Goal: Transaction & Acquisition: Purchase product/service

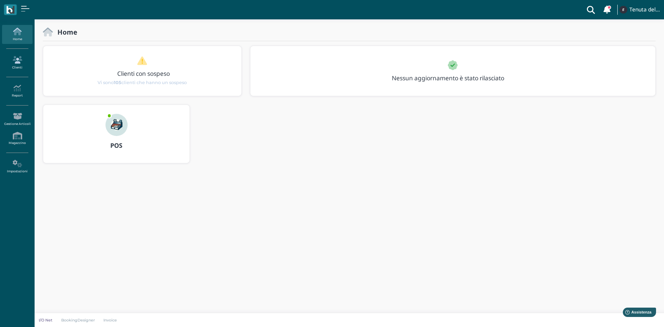
click at [16, 60] on icon at bounding box center [17, 60] width 30 height 8
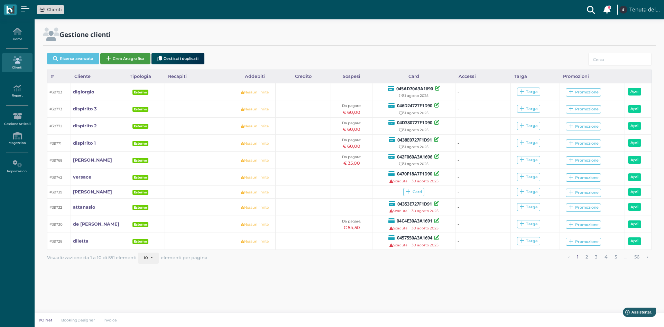
click at [137, 60] on button "Crea Anagrafica" at bounding box center [125, 58] width 50 height 11
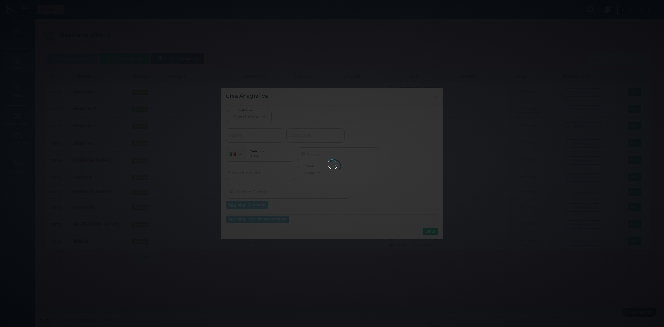
select select
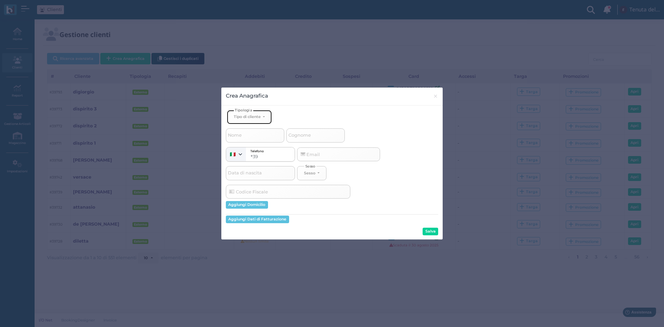
click at [263, 114] on button "Tipo di cliente" at bounding box center [249, 117] width 45 height 14
click at [249, 139] on span "Esterno" at bounding box center [242, 140] width 17 height 6
select select "[object Object]"
select select
click at [316, 135] on input "Cognome" at bounding box center [315, 135] width 58 height 14
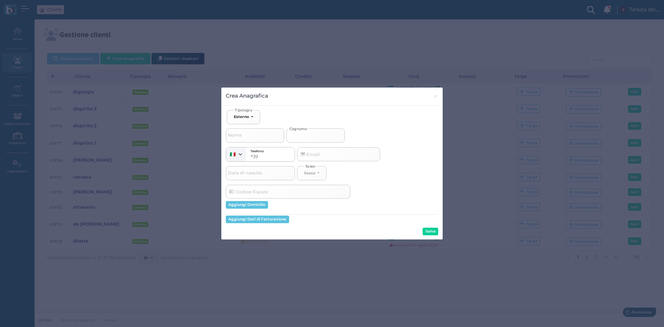
type input "p"
select select
type input "po"
select select
type input "pol"
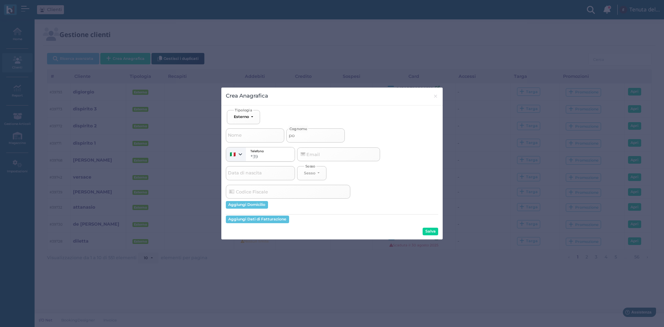
select select
type input "poli"
select select
type input "polig"
select select
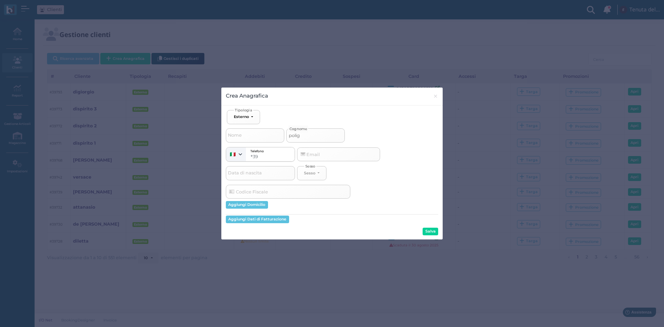
type input "polign"
select select
type input "poligna"
select select
type input "polignan"
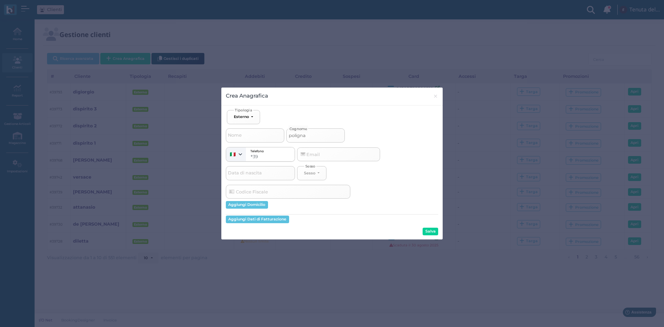
select select
type input "polignano"
select select
type input "polignano"
select select
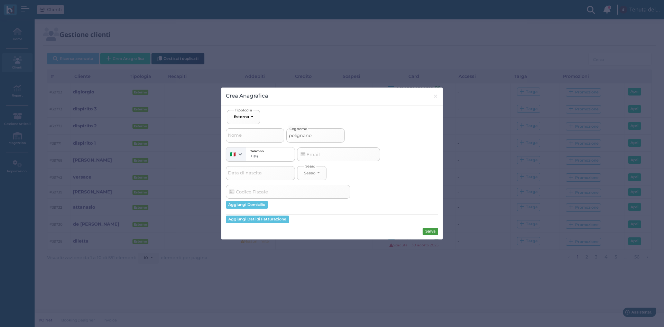
type input "polignano"
click at [432, 232] on button "Salva" at bounding box center [431, 232] width 16 height 8
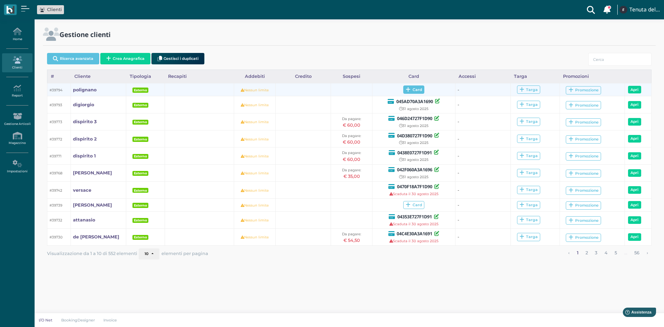
click at [421, 91] on span "Card" at bounding box center [413, 89] width 21 height 8
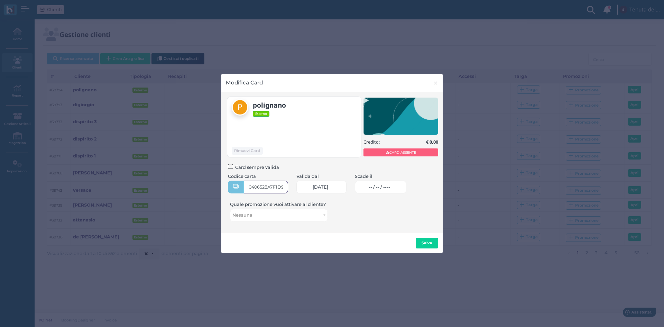
type input "0406528A7F1D91"
click at [384, 185] on span "-- / -- / ----" at bounding box center [379, 187] width 21 height 6
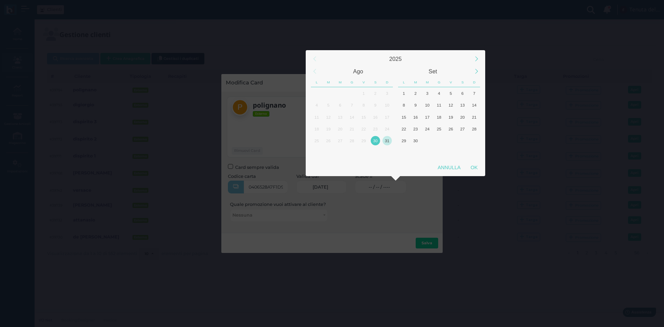
click at [388, 140] on div "31" at bounding box center [387, 140] width 9 height 9
click at [476, 167] on div "OK" at bounding box center [474, 167] width 17 height 12
type input "31/08/2025"
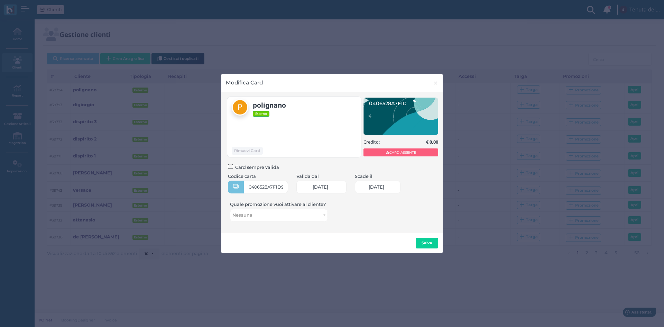
scroll to position [0, 29]
click at [424, 245] on b "Salva" at bounding box center [427, 242] width 11 height 5
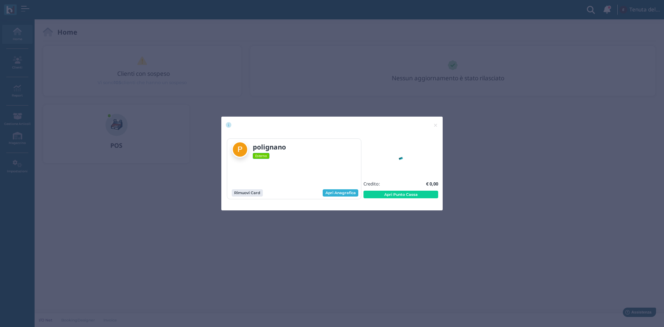
click at [341, 191] on link "Apri Anagrafica" at bounding box center [341, 193] width 36 height 8
click at [413, 193] on button "Apri Punto Cassa" at bounding box center [401, 195] width 75 height 8
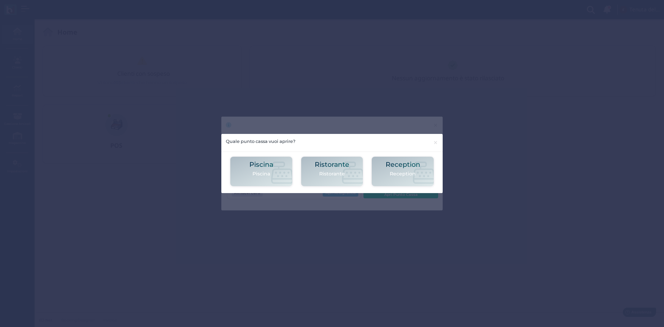
click at [269, 174] on p "Piscina" at bounding box center [261, 173] width 24 height 7
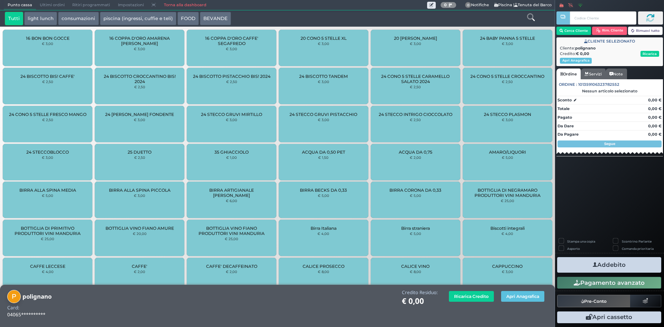
click at [531, 15] on icon at bounding box center [531, 17] width 8 height 8
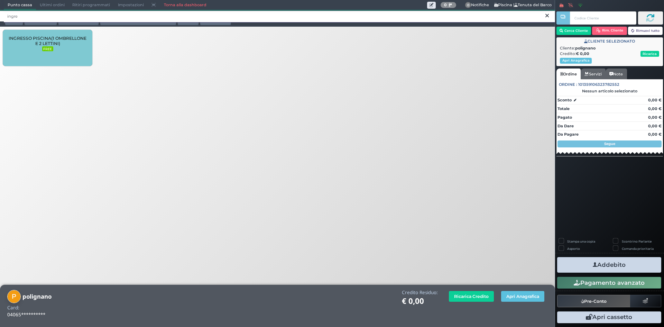
type input "ingre"
click at [64, 44] on span "INGRESSO PISCINA(1 OMBRELLONE E 2 LETTINI)" at bounding box center [48, 41] width 78 height 10
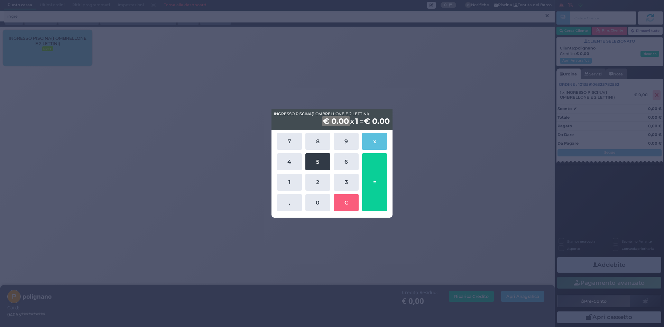
click at [324, 165] on button "5" at bounding box center [317, 161] width 25 height 17
click at [324, 199] on button "0" at bounding box center [317, 202] width 25 height 17
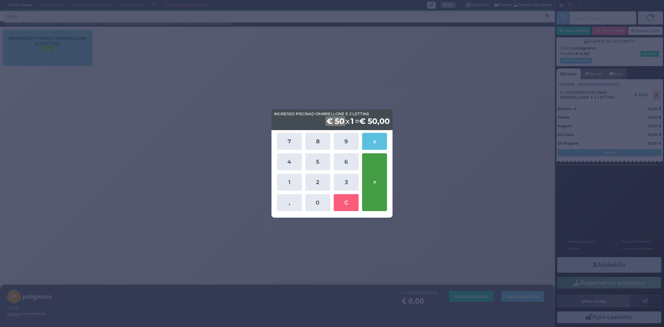
click at [379, 180] on button "=" at bounding box center [374, 182] width 25 height 58
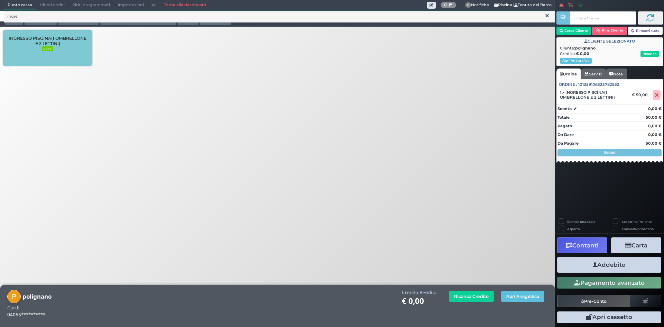
click at [630, 265] on button "Addebito" at bounding box center [609, 265] width 104 height 16
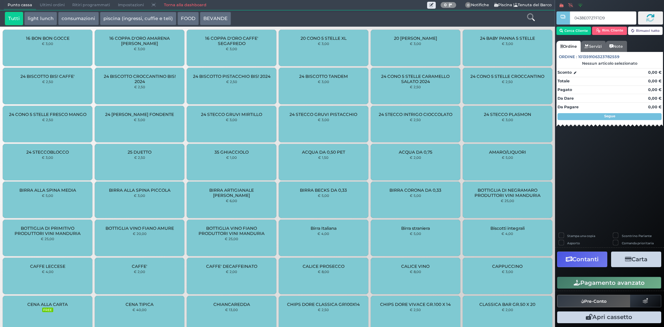
type input "0438E0727F1D91"
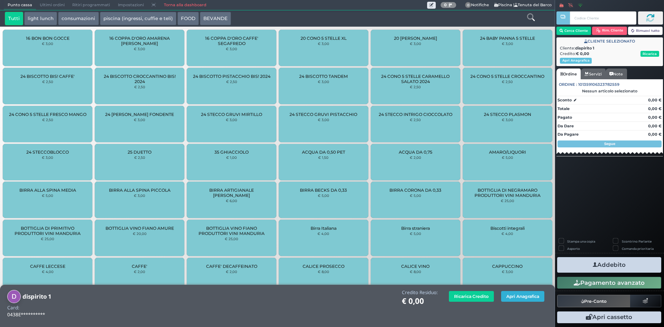
click at [527, 295] on button "Apri Anagrafica" at bounding box center [522, 296] width 43 height 11
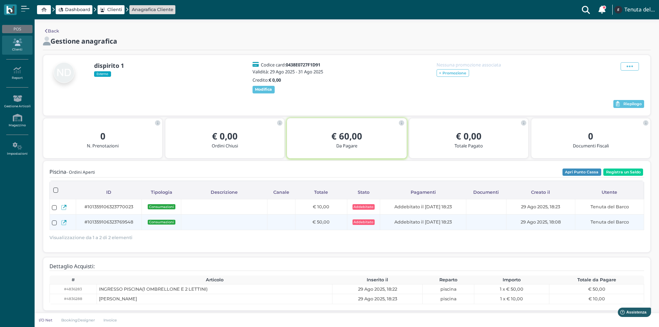
click at [64, 225] on icon at bounding box center [63, 222] width 5 height 5
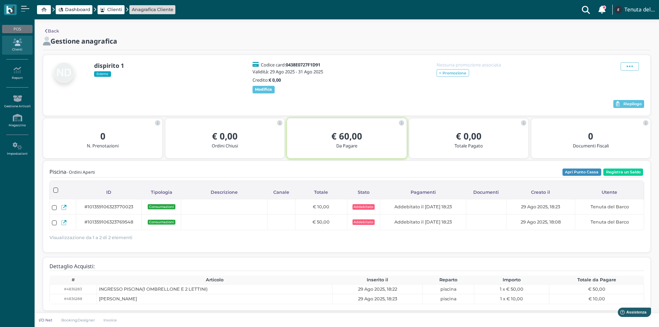
click at [73, 10] on span "Dashboard" at bounding box center [77, 9] width 25 height 7
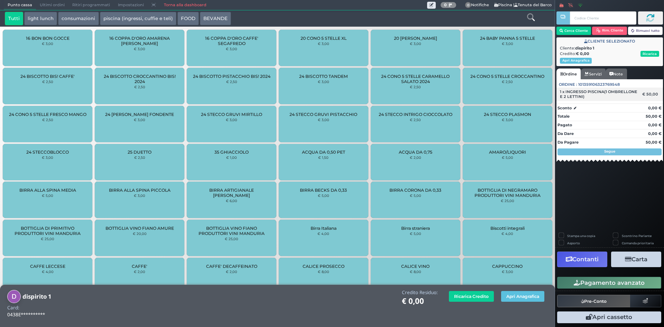
click at [579, 95] on span "1 x INGRESSO PISCINA(1 OMBRELLONE E 2 LETTINI)" at bounding box center [599, 94] width 78 height 10
click at [644, 96] on div "€ 50,00" at bounding box center [651, 94] width 20 height 5
click at [644, 97] on div "€ 50,00" at bounding box center [651, 94] width 20 height 5
click at [653, 96] on div "€ 50,00" at bounding box center [651, 94] width 20 height 5
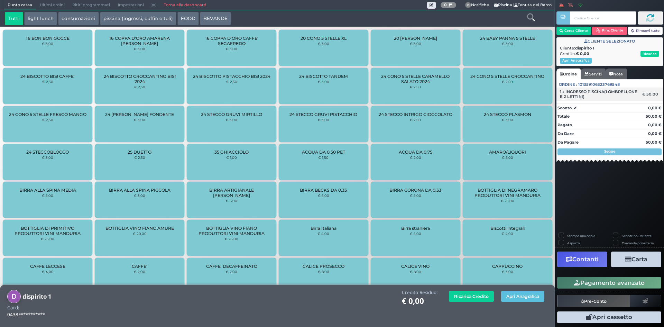
click at [565, 93] on span "1 x INGRESSO PISCINA(1 OMBRELLONE E 2 LETTINI)" at bounding box center [599, 94] width 78 height 10
click at [185, 4] on link "Torna alla dashboard" at bounding box center [185, 5] width 50 height 10
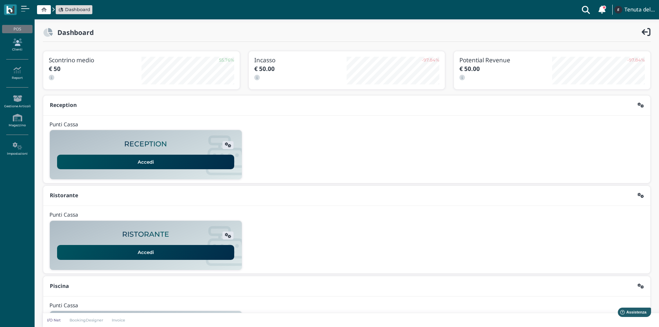
click at [15, 45] on icon at bounding box center [17, 42] width 30 height 8
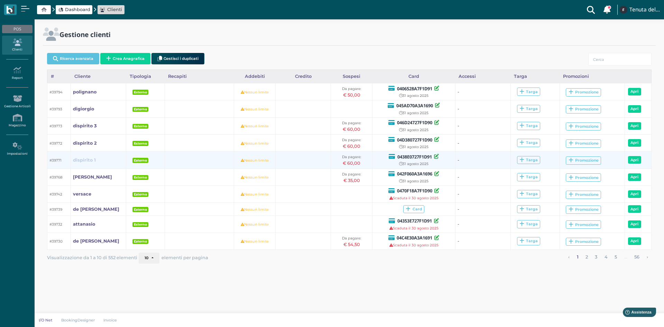
click at [88, 159] on b "dispirito 1" at bounding box center [84, 159] width 23 height 5
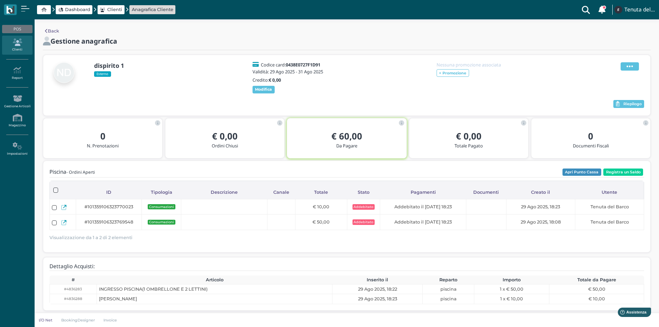
click at [631, 65] on icon at bounding box center [630, 67] width 7 height 8
click at [613, 106] on span "Elimina" at bounding box center [607, 104] width 18 height 7
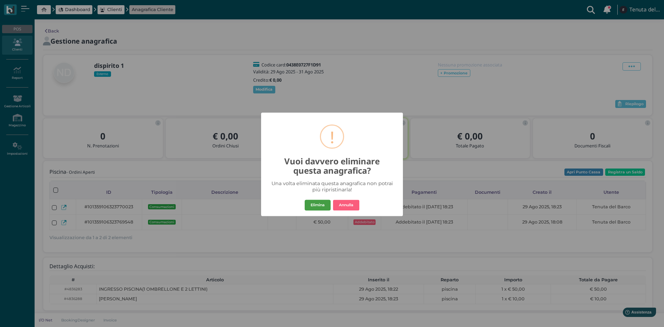
click at [323, 205] on button "Elimina" at bounding box center [318, 205] width 26 height 11
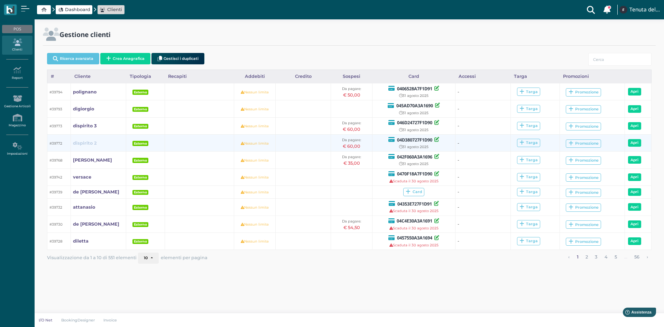
click at [88, 142] on b "dispirito 2" at bounding box center [85, 142] width 24 height 5
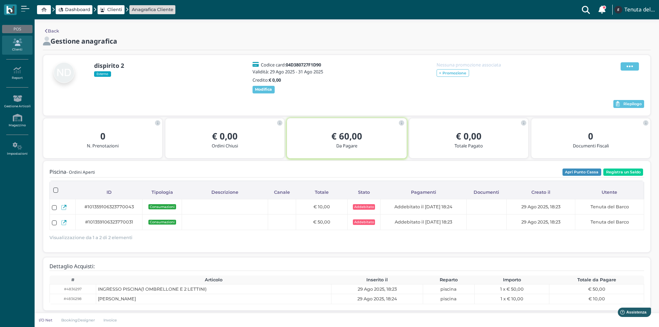
click at [638, 68] on span at bounding box center [630, 66] width 18 height 8
click at [604, 104] on span "Elimina" at bounding box center [607, 104] width 18 height 7
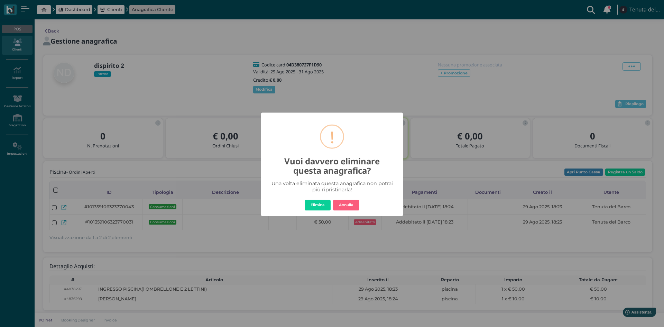
drag, startPoint x: 312, startPoint y: 203, endPoint x: 305, endPoint y: 203, distance: 6.9
click at [312, 203] on button "Elimina" at bounding box center [318, 205] width 26 height 11
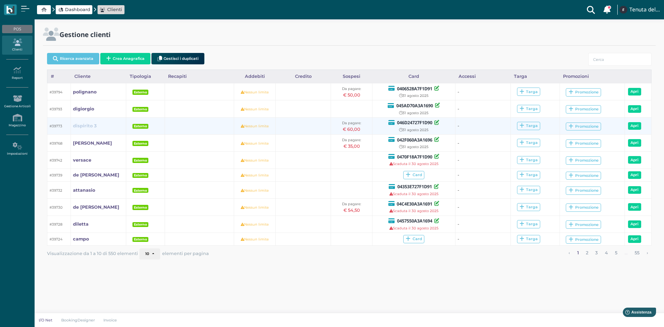
click at [86, 126] on b "dispirito 3" at bounding box center [85, 125] width 24 height 5
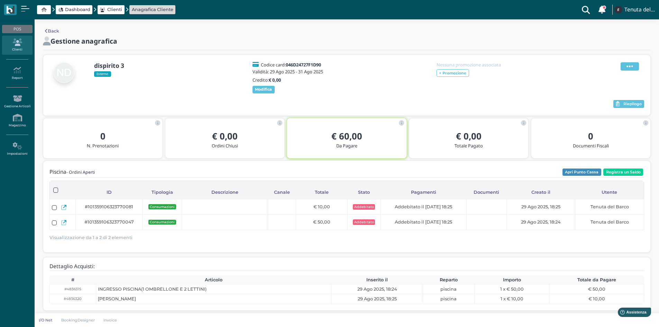
click at [631, 65] on icon at bounding box center [630, 67] width 7 height 8
click at [603, 105] on span "Elimina" at bounding box center [607, 104] width 18 height 7
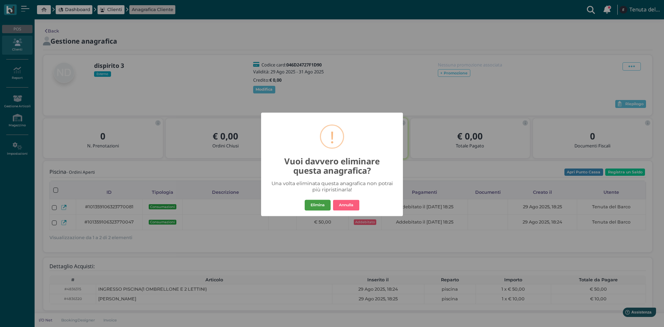
click at [310, 205] on button "Elimina" at bounding box center [318, 205] width 26 height 11
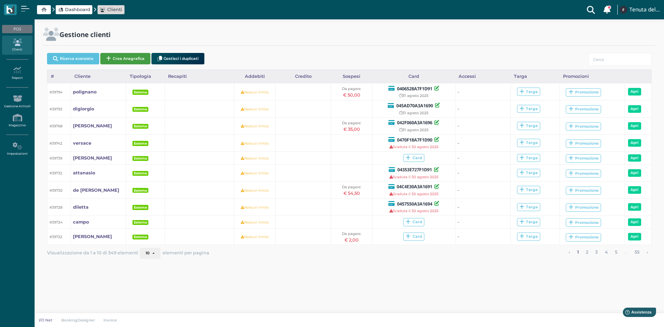
click at [120, 58] on button "Crea Anagrafica" at bounding box center [125, 58] width 50 height 11
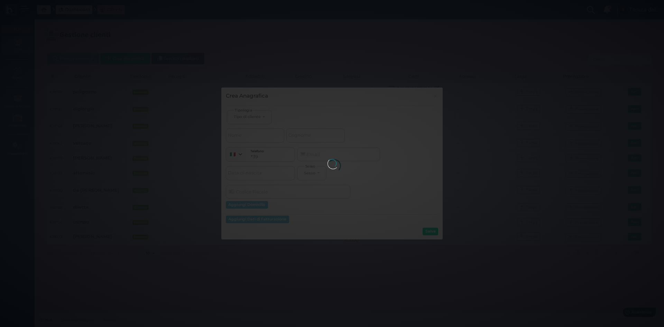
select select
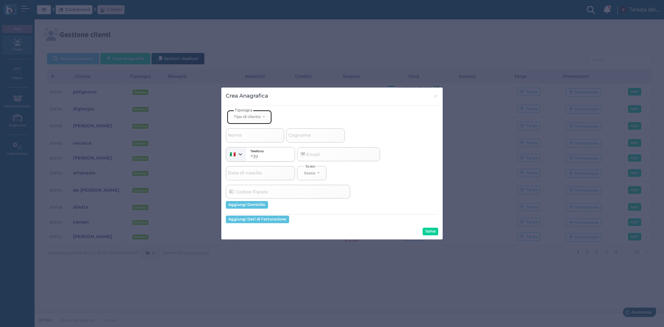
click at [260, 118] on div "Tipo di cliente" at bounding box center [247, 116] width 27 height 5
click at [245, 142] on span "Esterno" at bounding box center [242, 140] width 17 height 6
select select "[object Object]"
select select
click at [317, 135] on input "Cognome" at bounding box center [315, 135] width 58 height 14
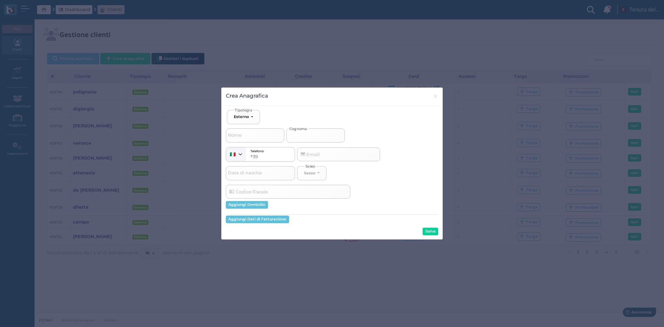
type input "d"
select select
type input "di"
select select
type input "di"
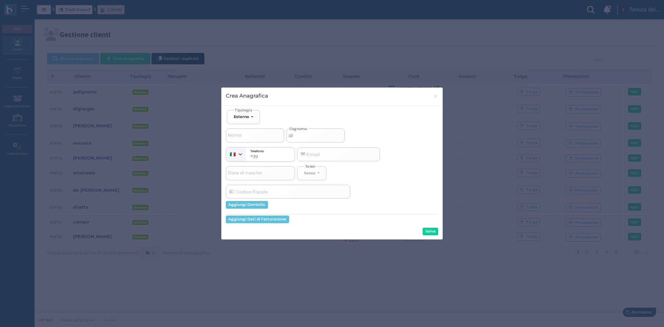
select select
type input "di s"
select select
type input "di sp"
select select
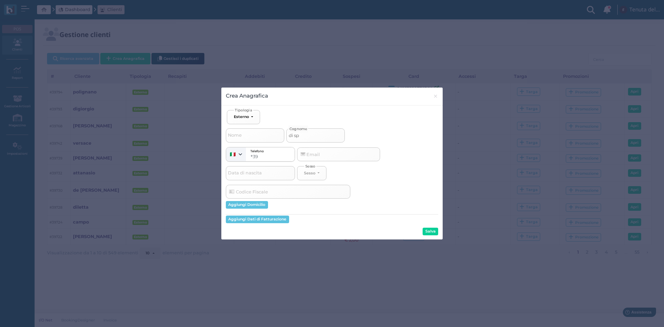
type input "di spi"
select select
type input "di spir"
select select
type input "di spiri"
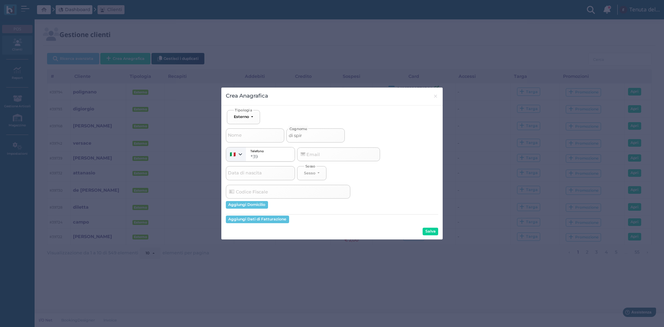
select select
type input "di spirit"
select select
type input "di spirito"
select select
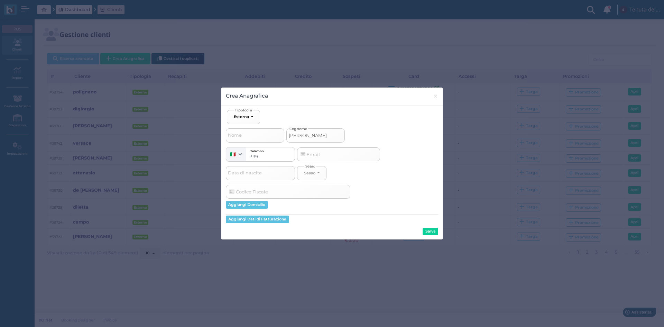
type input "di spirito"
select select
type input "di spirito 1"
select select
type input "di spirito 1"
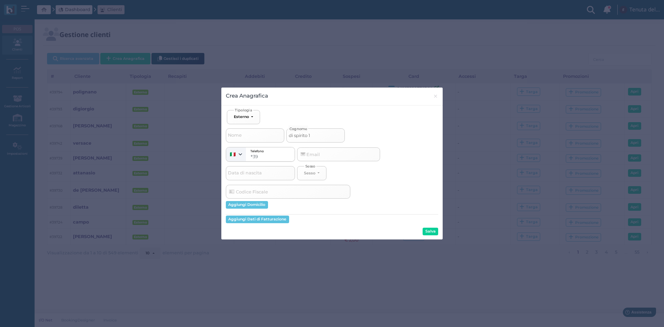
click at [428, 229] on button "Salva" at bounding box center [431, 232] width 16 height 8
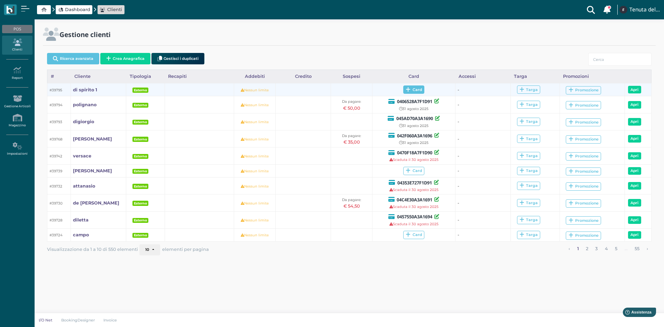
click at [415, 87] on span "Card" at bounding box center [413, 89] width 21 height 8
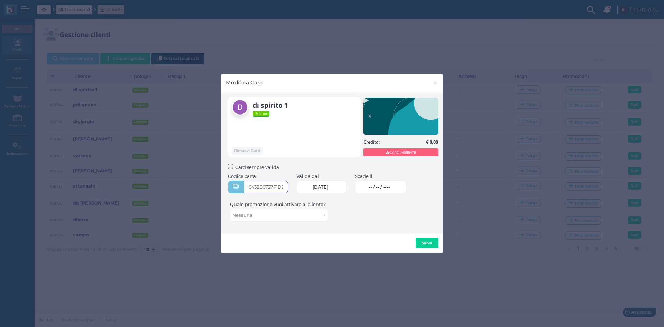
type input "0438E0727F1D91"
click at [388, 186] on span "-- / -- / ----" at bounding box center [379, 187] width 21 height 6
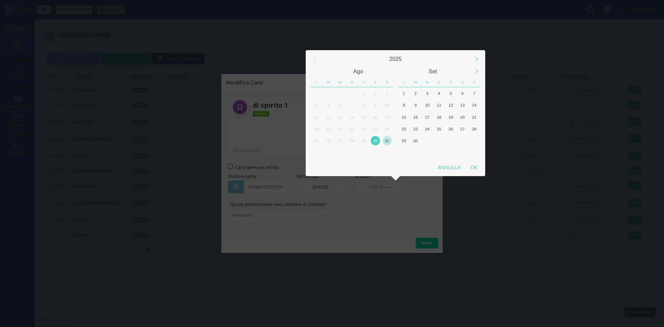
click at [390, 137] on div "31" at bounding box center [387, 141] width 12 height 12
click at [473, 166] on div "OK" at bounding box center [474, 167] width 17 height 12
type input "[DATE]"
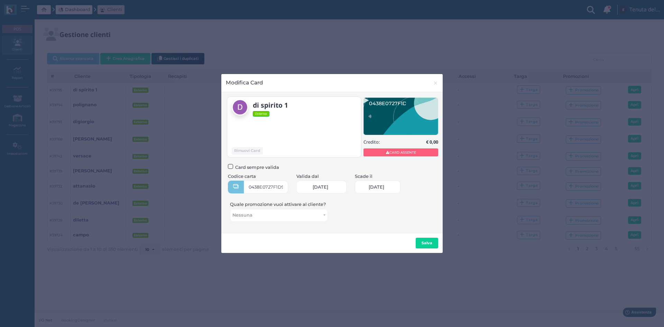
scroll to position [0, 29]
click at [423, 241] on b "Salva" at bounding box center [427, 242] width 11 height 5
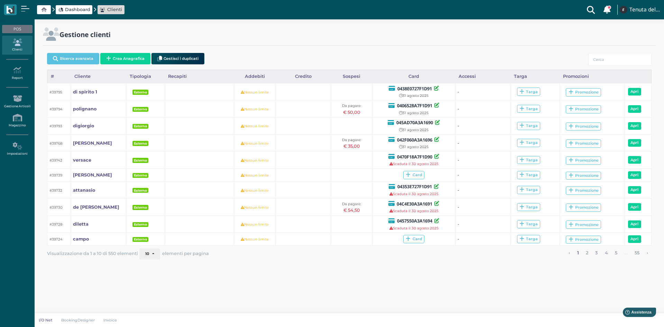
click at [123, 55] on button "Crea Anagrafica" at bounding box center [125, 58] width 50 height 11
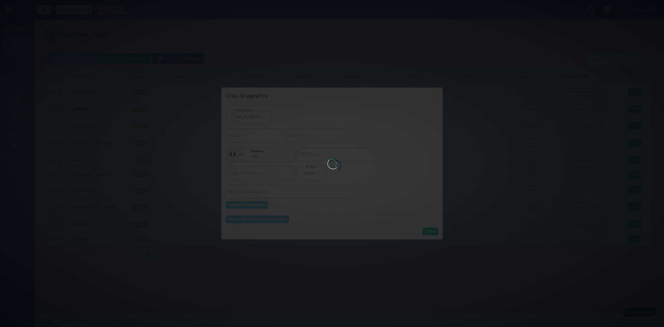
select select
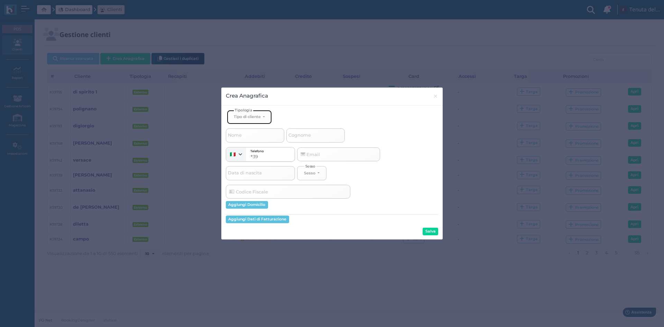
click at [256, 118] on div "Tipo di cliente" at bounding box center [247, 116] width 27 height 5
click at [247, 140] on span "Esterno" at bounding box center [242, 140] width 17 height 6
select select "[object Object]"
select select
click at [322, 137] on input "Cognome" at bounding box center [315, 135] width 58 height 14
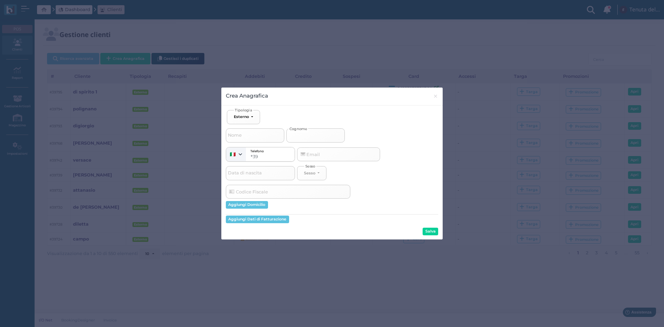
type input "d"
select select
type input "di"
select select
type input "dis"
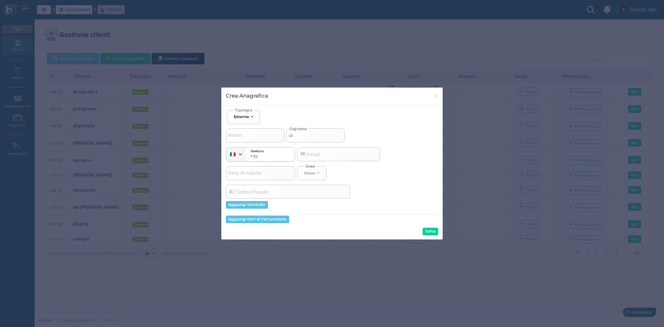
select select
type input "disp"
select select
type input "dispi"
select select
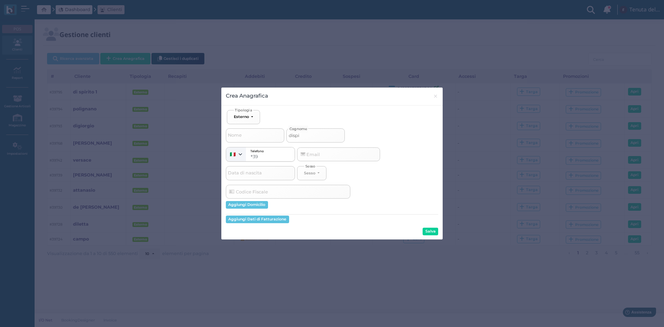
type input "dispir"
select select
type input "dispiri"
select select
type input "dispirit"
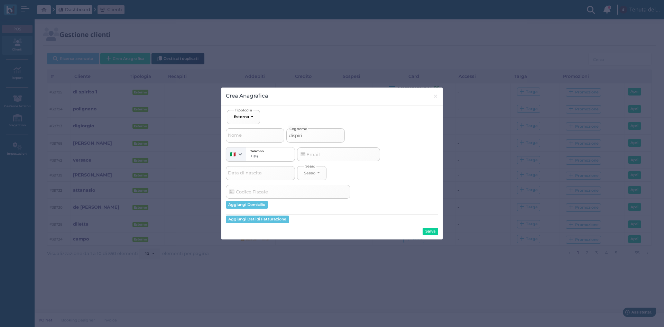
select select
type input "dispirito"
select select
type input "dispirito"
select select
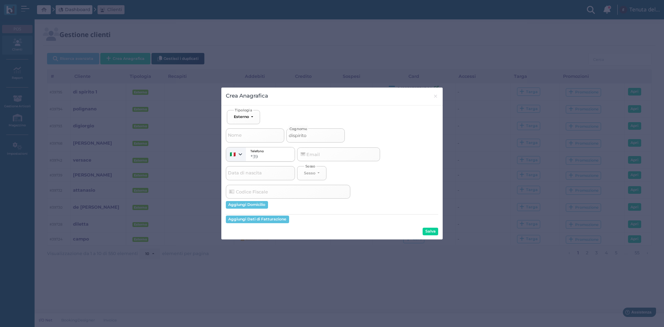
type input "dispirito 2"
select select
type input "dispirito 2"
click at [429, 232] on button "Salva" at bounding box center [431, 232] width 16 height 8
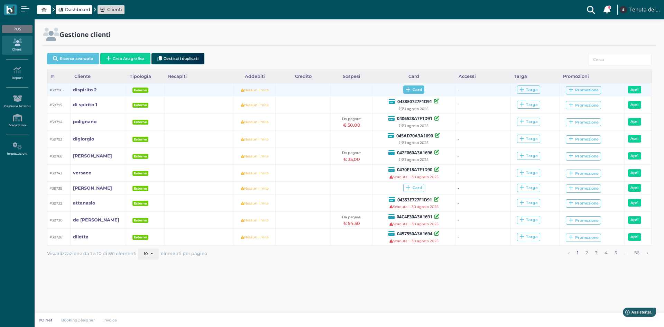
click at [417, 91] on span "Card" at bounding box center [413, 89] width 21 height 8
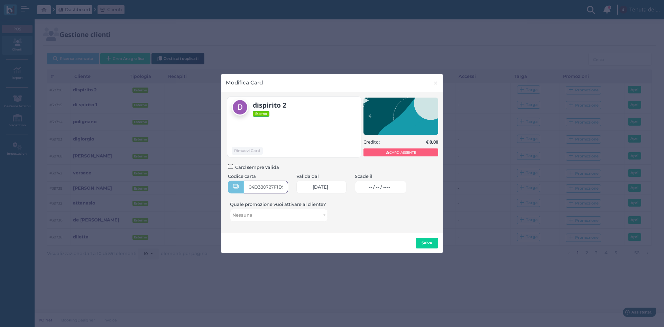
type input "04D380727F1D90"
click at [383, 185] on span "-- / -- / ----" at bounding box center [379, 187] width 21 height 6
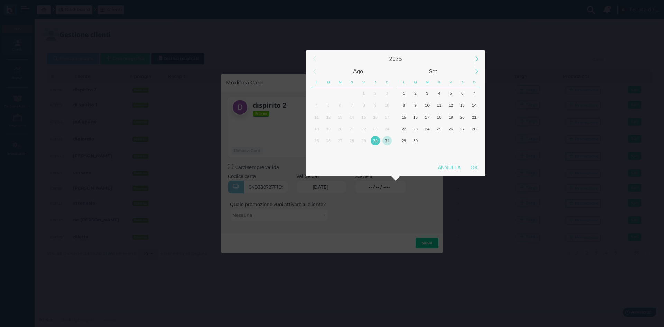
click at [382, 142] on div "31" at bounding box center [387, 141] width 12 height 12
click at [474, 165] on div "OK" at bounding box center [474, 167] width 17 height 12
type input "[DATE]"
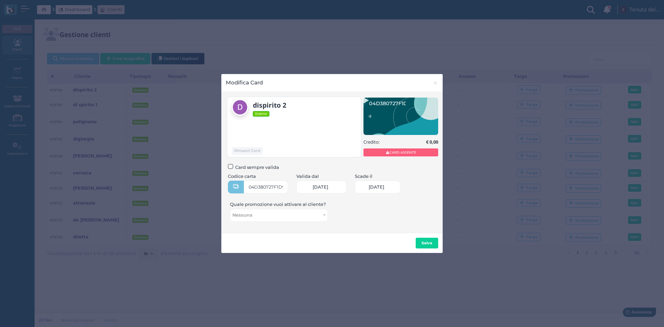
scroll to position [0, 29]
click at [423, 241] on b "Salva" at bounding box center [427, 242] width 11 height 5
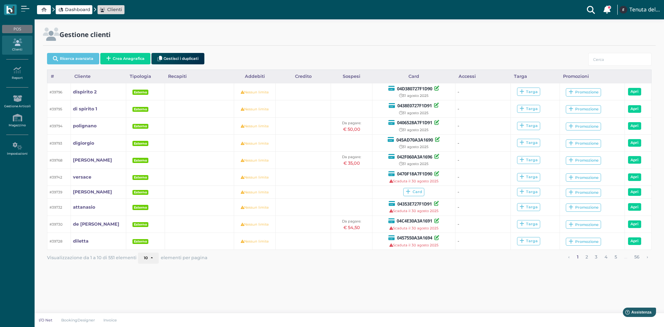
click at [130, 53] on div "Ricerca avanzata Crea Anagrafica Gestisci i duplicati" at bounding box center [349, 59] width 605 height 19
click at [134, 64] on button "Crea Anagrafica" at bounding box center [125, 58] width 50 height 11
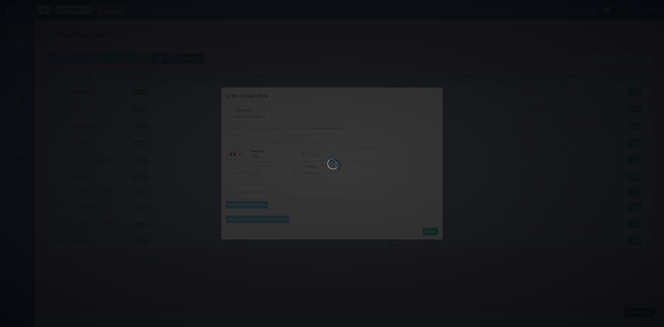
select select
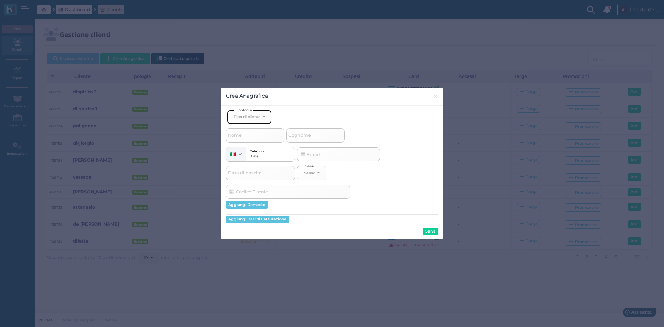
click at [252, 117] on div "Tipo di cliente" at bounding box center [247, 116] width 27 height 5
click at [250, 139] on span "Esterno" at bounding box center [242, 140] width 17 height 6
select select "[object Object]"
select select
click at [322, 134] on input "Cognome" at bounding box center [315, 135] width 58 height 14
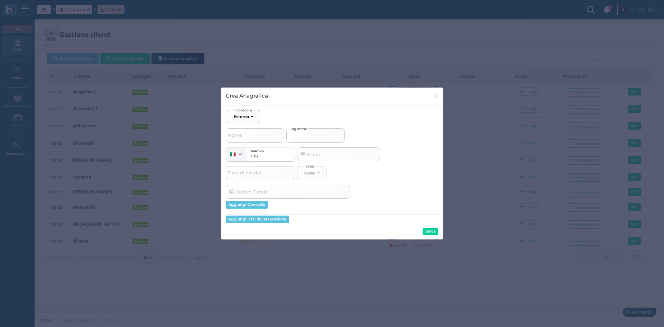
type input "d"
select select
type input "di"
select select
type input "dis"
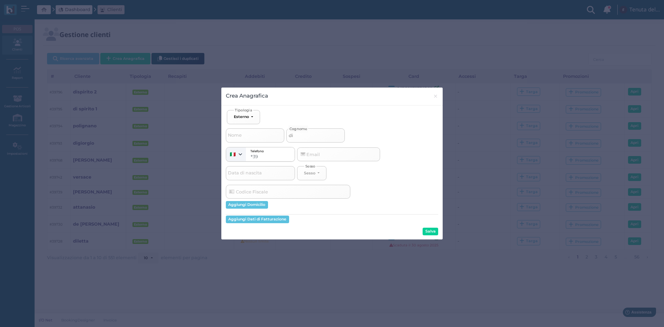
select select
type input "disp"
select select
type input "dispi"
select select
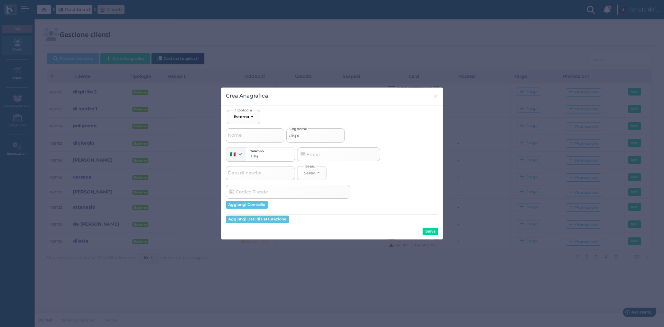
type input "dispir"
select select
type input "dispiri"
select select
type input "dispirit"
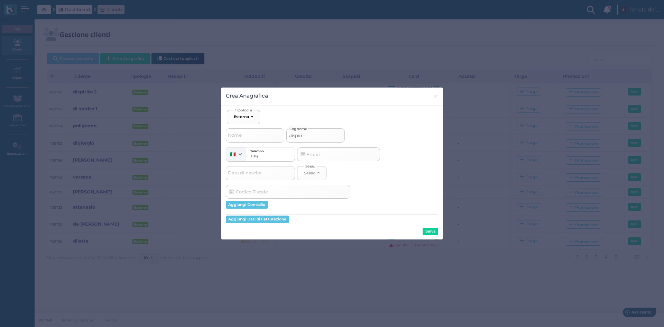
select select
type input "dispirito"
select select
type input "dispirito"
select select
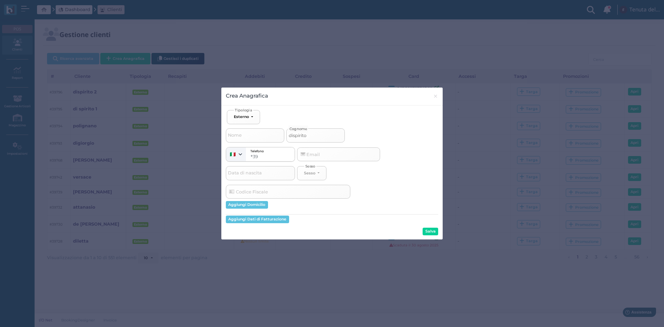
type input "dispirito 3"
select select
type input "dispirito 3"
click at [436, 229] on button "Salva" at bounding box center [431, 232] width 16 height 8
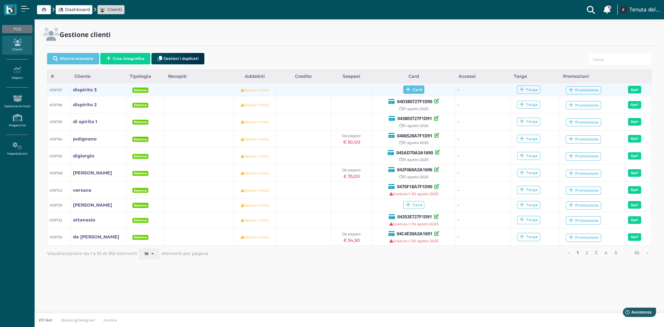
click at [415, 89] on span "Card" at bounding box center [413, 89] width 21 height 8
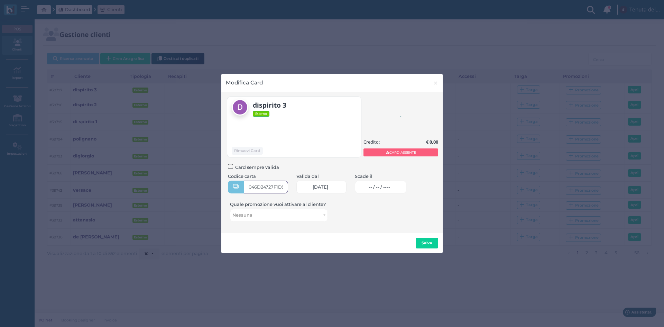
type input "046D24727F1D90"
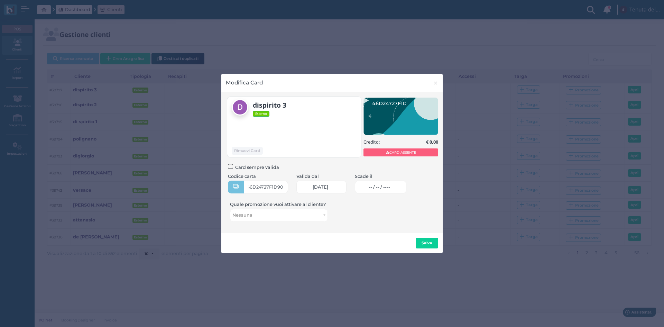
click at [377, 190] on link "-- / -- / ----" at bounding box center [381, 187] width 52 height 13
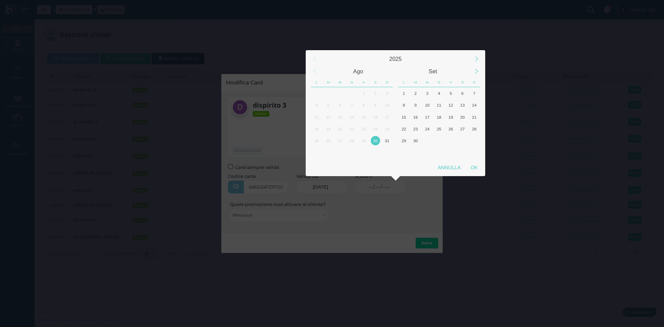
drag, startPoint x: 391, startPoint y: 141, endPoint x: 440, endPoint y: 157, distance: 52.1
click at [391, 141] on div "31" at bounding box center [387, 140] width 9 height 9
click at [482, 168] on div "OK" at bounding box center [474, 167] width 17 height 12
type input "31/08/2025"
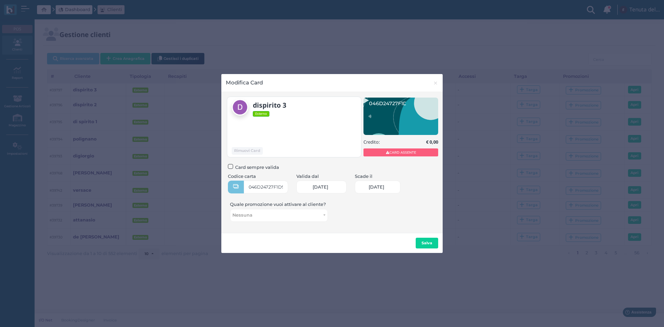
scroll to position [0, 29]
click at [436, 240] on button "Salva" at bounding box center [427, 243] width 22 height 11
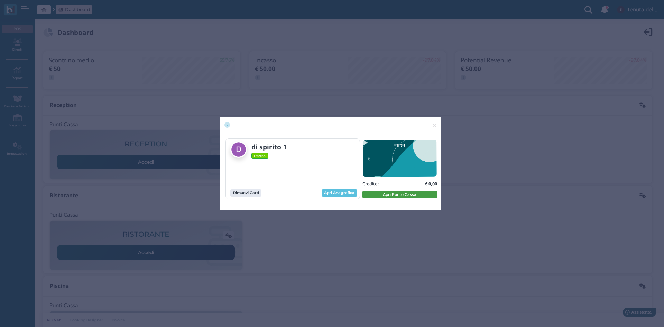
click at [393, 194] on button "Apri Punto Cassa" at bounding box center [400, 195] width 75 height 8
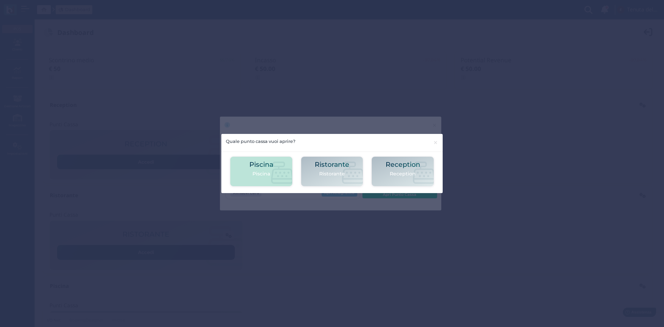
click at [264, 179] on div "Piscina [GEOGRAPHIC_DATA]" at bounding box center [261, 171] width 24 height 21
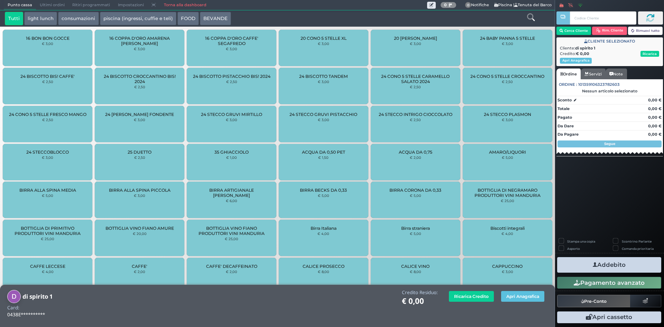
click at [530, 18] on icon at bounding box center [531, 17] width 8 height 8
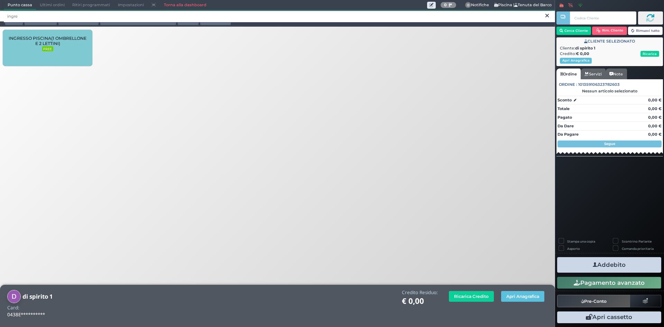
type input "ingre"
click at [27, 53] on div "INGRESSO PISCINA(1 OMBRELLONE E 2 LETTINI) FREE" at bounding box center [48, 48] width 90 height 36
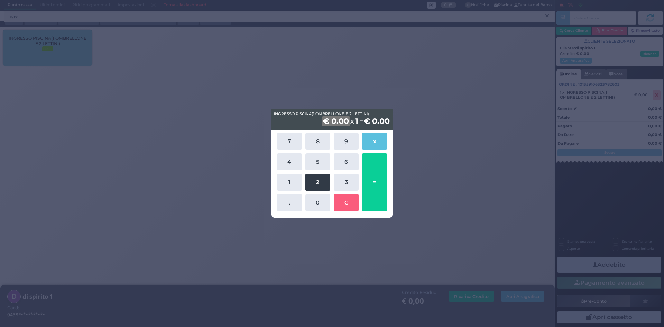
click at [316, 180] on button "2" at bounding box center [317, 182] width 25 height 17
click at [322, 203] on button "0" at bounding box center [317, 202] width 25 height 17
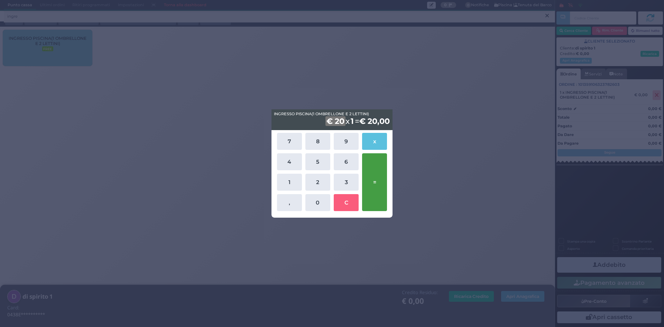
click at [372, 192] on button "=" at bounding box center [374, 182] width 25 height 58
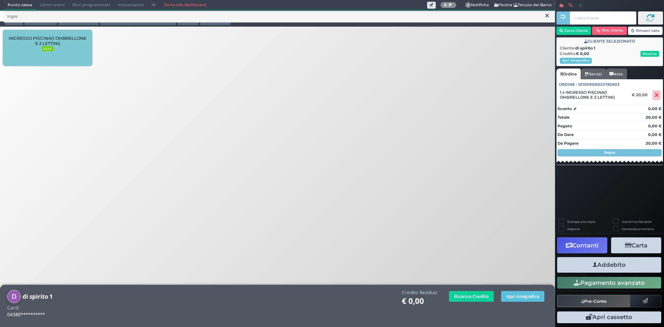
click at [624, 264] on button "Addebito" at bounding box center [609, 265] width 104 height 16
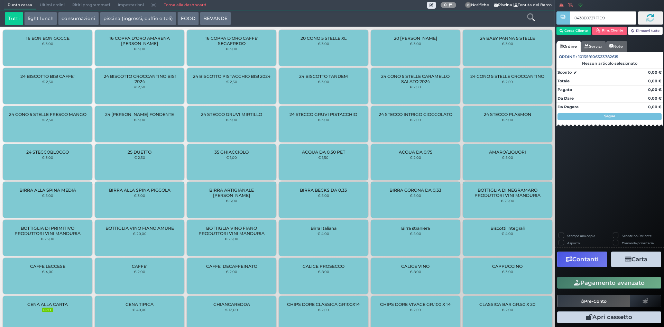
type input "0438E0727F1D91"
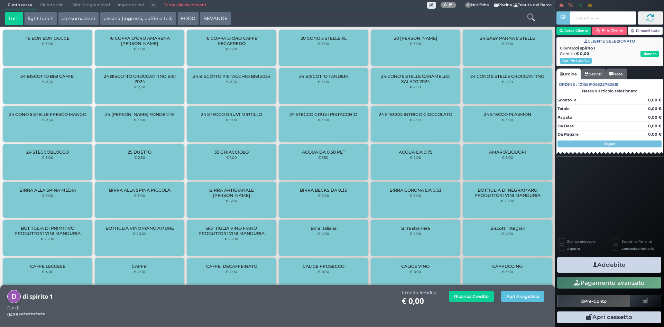
click at [534, 20] on icon at bounding box center [531, 17] width 8 height 8
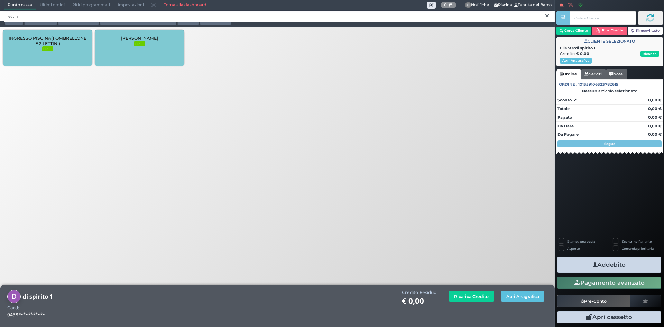
type input "lettin"
click at [152, 40] on span "[PERSON_NAME]" at bounding box center [139, 38] width 37 height 5
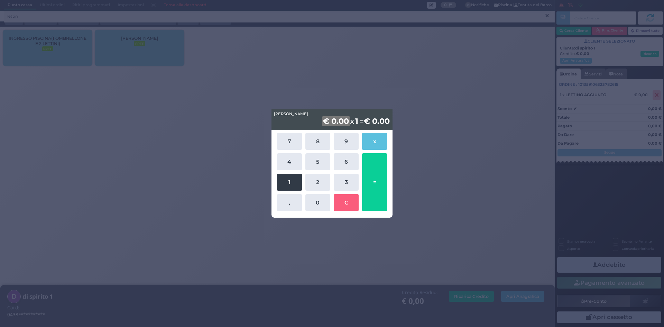
click at [294, 184] on button "1" at bounding box center [289, 182] width 25 height 17
click at [319, 203] on button "0" at bounding box center [317, 202] width 25 height 17
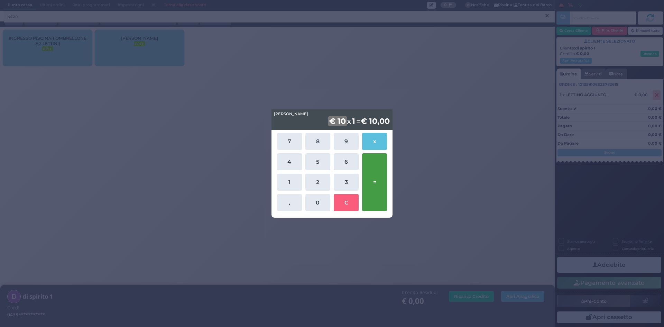
click at [378, 186] on button "=" at bounding box center [374, 182] width 25 height 58
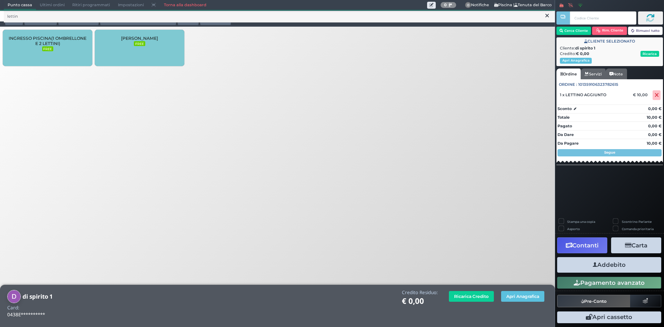
click at [621, 263] on button "Addebito" at bounding box center [609, 265] width 104 height 16
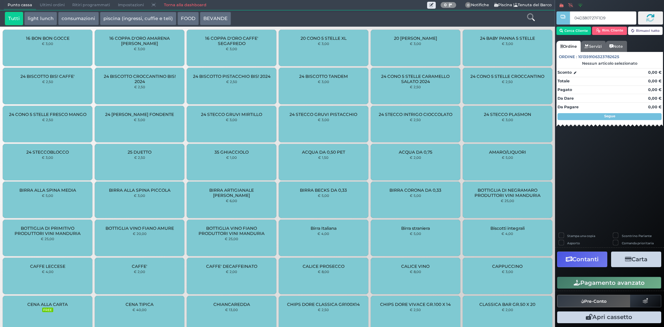
type input "04D380727F1D90"
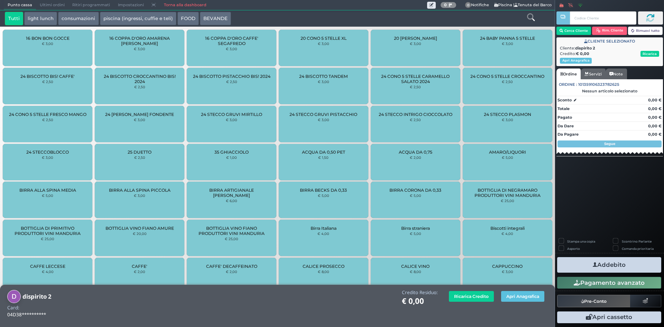
drag, startPoint x: 531, startPoint y: 20, endPoint x: 525, endPoint y: 20, distance: 5.2
click at [530, 20] on icon at bounding box center [531, 17] width 8 height 8
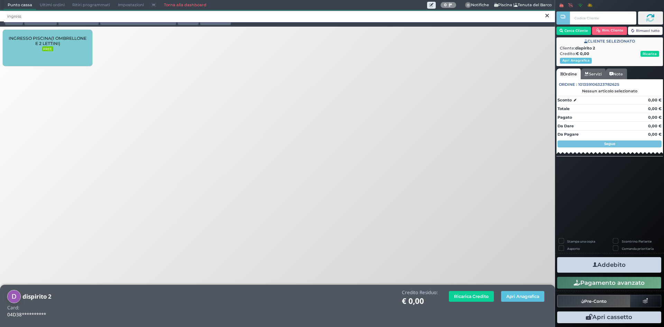
type input "ingress"
click at [49, 39] on span "INGRESSO PISCINA(1 OMBRELLONE E 2 LETTINI)" at bounding box center [48, 41] width 78 height 10
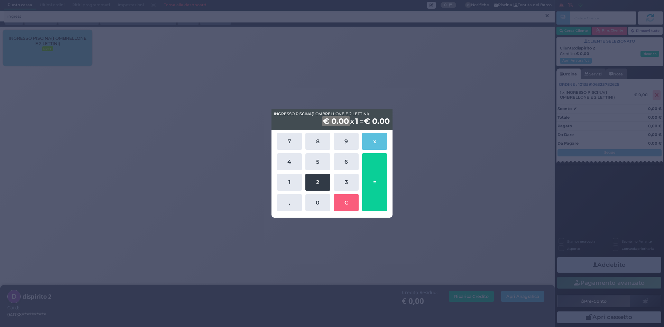
click at [311, 182] on button "2" at bounding box center [317, 182] width 25 height 17
click at [309, 199] on button "0" at bounding box center [317, 202] width 25 height 17
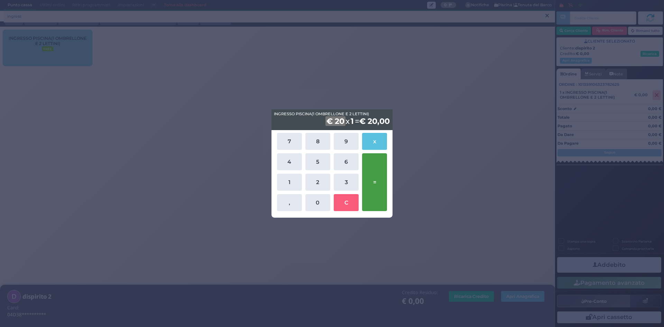
drag, startPoint x: 378, startPoint y: 175, endPoint x: 382, endPoint y: 174, distance: 3.9
click at [379, 175] on button "=" at bounding box center [374, 182] width 25 height 58
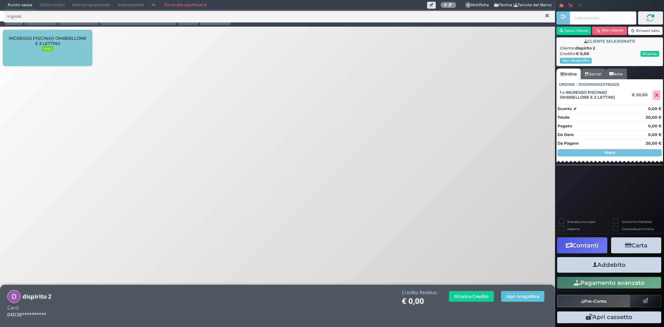
click at [612, 262] on button "Addebito" at bounding box center [609, 265] width 104 height 16
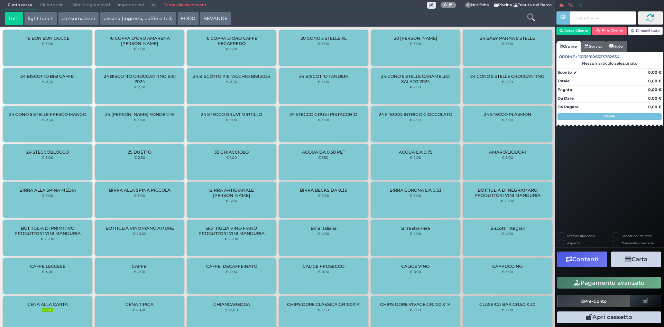
click at [531, 17] on icon at bounding box center [531, 17] width 8 height 8
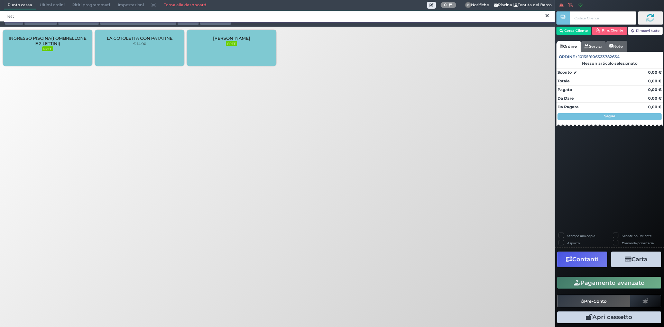
type input "lett"
click at [223, 47] on div "[PERSON_NAME] FREE" at bounding box center [232, 48] width 90 height 36
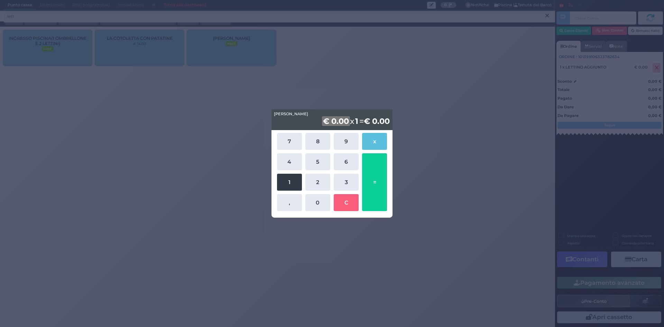
click at [292, 179] on button "1" at bounding box center [289, 182] width 25 height 17
click at [317, 201] on button "0" at bounding box center [317, 202] width 25 height 17
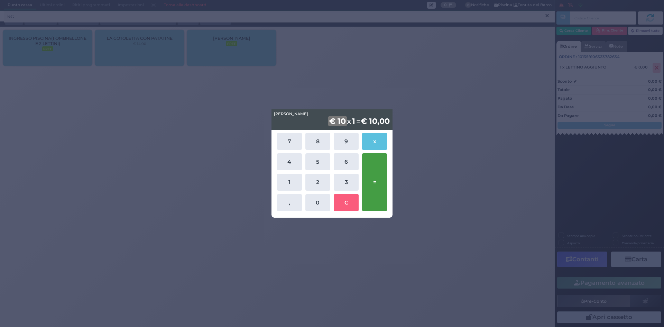
click at [366, 178] on button "=" at bounding box center [374, 182] width 25 height 58
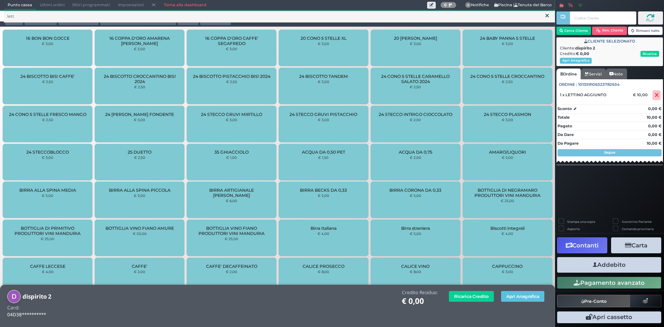
click at [615, 269] on button "Addebito" at bounding box center [609, 265] width 104 height 16
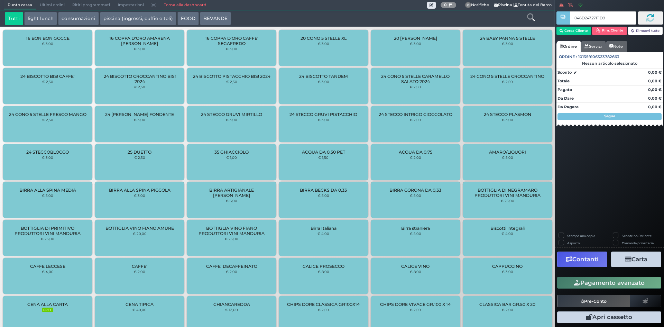
type input "046D24727F1D90"
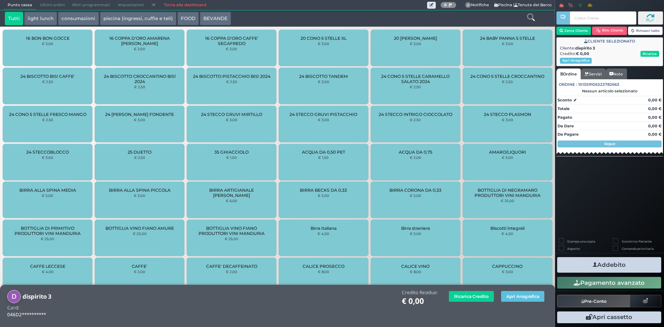
click at [531, 19] on icon at bounding box center [531, 17] width 8 height 8
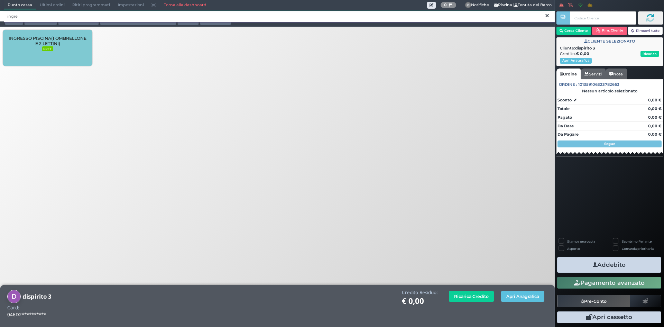
type input "ingre"
drag, startPoint x: 50, startPoint y: 46, endPoint x: 56, endPoint y: 50, distance: 7.3
click at [50, 47] on small "FREE" at bounding box center [47, 48] width 11 height 5
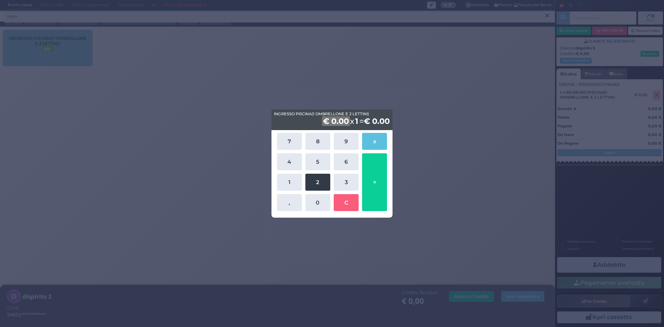
click at [319, 182] on button "2" at bounding box center [317, 182] width 25 height 17
click at [321, 200] on button "0" at bounding box center [317, 202] width 25 height 17
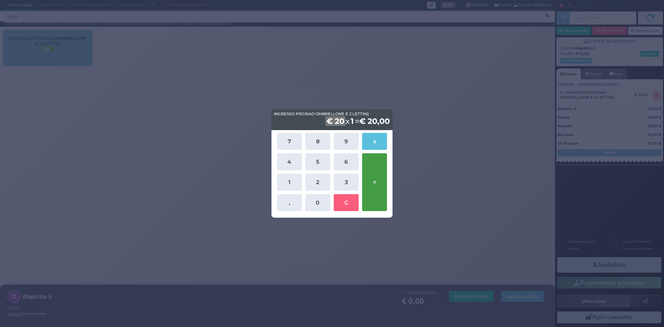
drag, startPoint x: 367, startPoint y: 182, endPoint x: 375, endPoint y: 181, distance: 8.0
click at [367, 182] on button "=" at bounding box center [374, 182] width 25 height 58
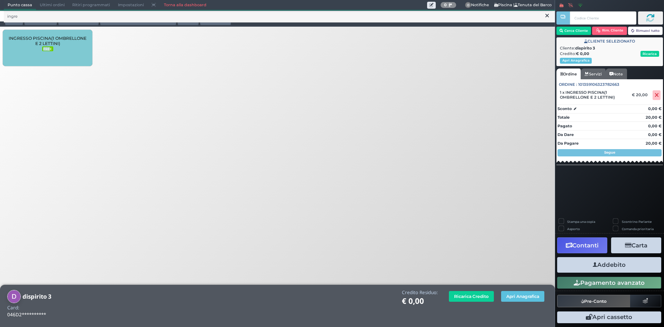
click at [607, 264] on button "Addebito" at bounding box center [609, 265] width 104 height 16
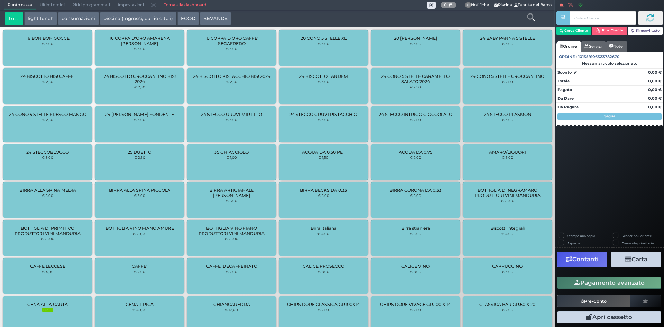
click at [532, 16] on icon at bounding box center [531, 17] width 8 height 8
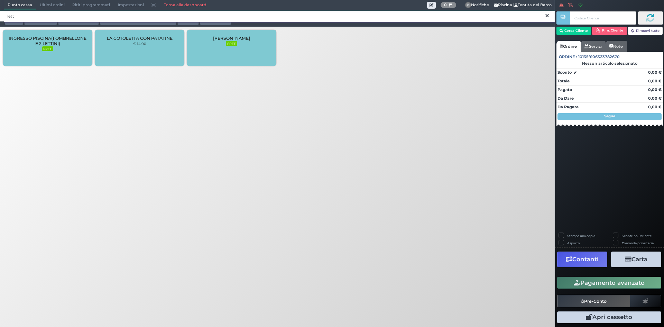
type input "lett"
click at [241, 45] on div "[PERSON_NAME] FREE" at bounding box center [232, 48] width 90 height 36
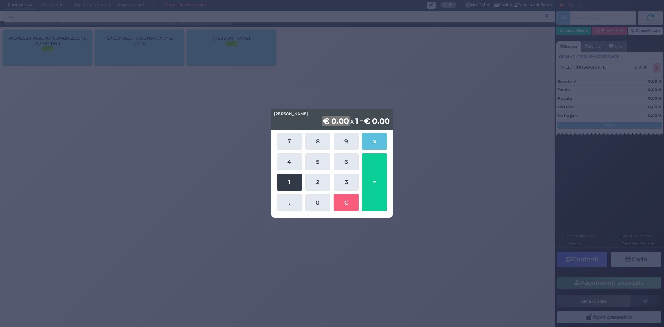
click at [289, 181] on button "1" at bounding box center [289, 182] width 25 height 17
click at [323, 201] on button "0" at bounding box center [317, 202] width 25 height 17
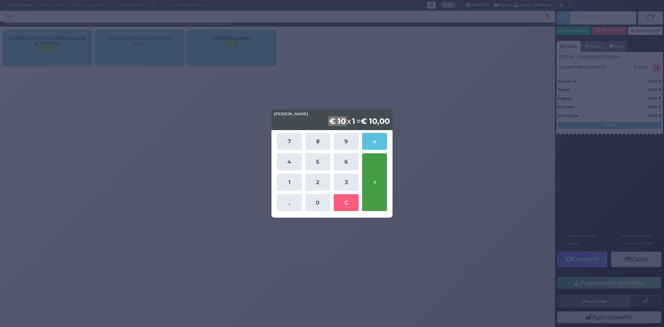
click at [382, 192] on button "=" at bounding box center [374, 182] width 25 height 58
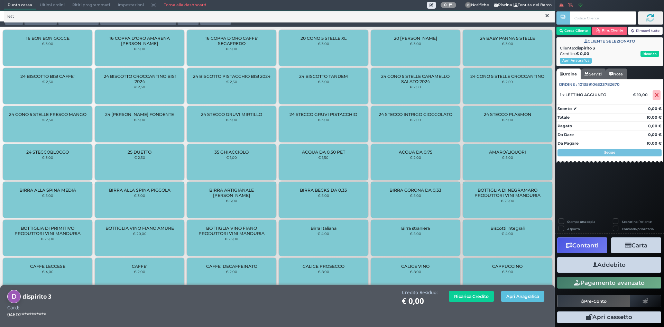
click at [603, 266] on button "Addebito" at bounding box center [609, 265] width 104 height 16
